Goal: Information Seeking & Learning: Learn about a topic

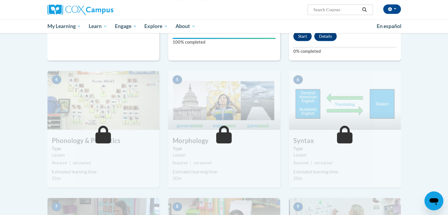
scroll to position [255, 0]
